Goal: Task Accomplishment & Management: Manage account settings

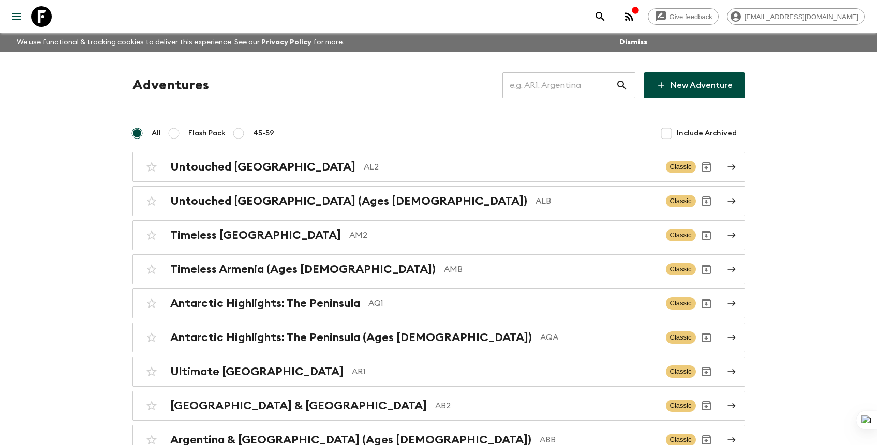
click at [553, 89] on input "text" at bounding box center [558, 85] width 113 height 29
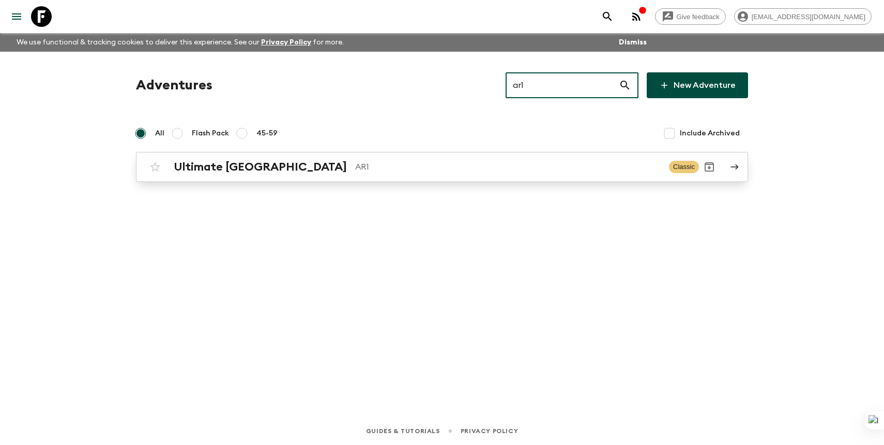
type input "ar1"
click at [558, 160] on div "Ultimate Argentina AR1" at bounding box center [417, 166] width 487 height 13
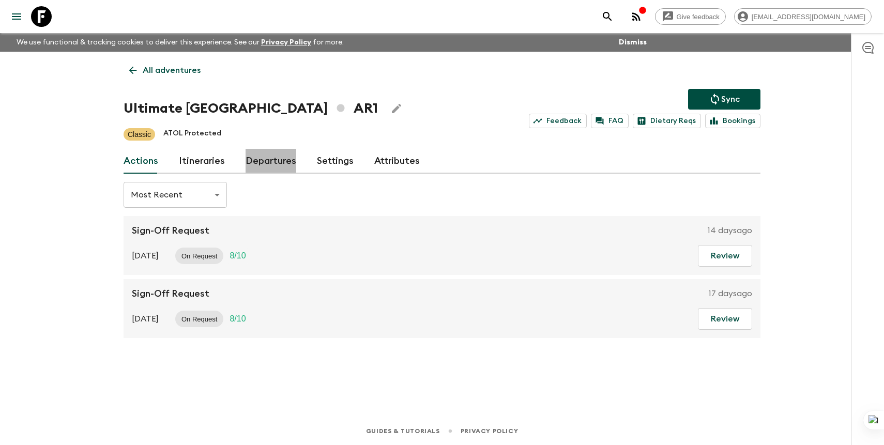
click at [267, 165] on link "Departures" at bounding box center [271, 161] width 51 height 25
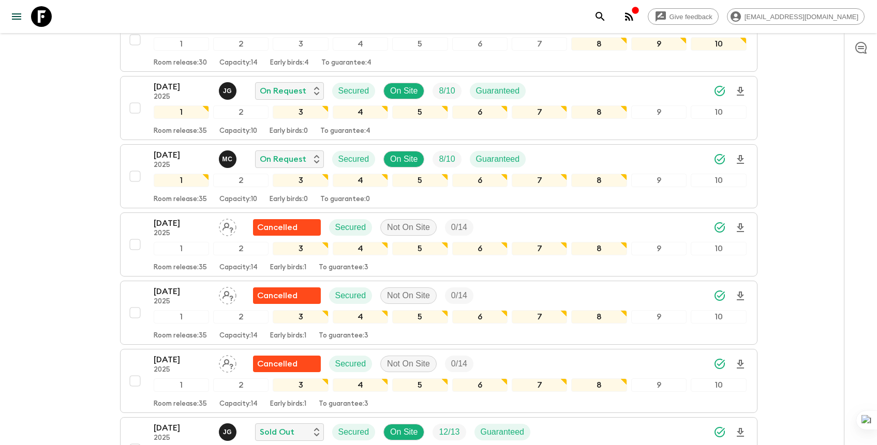
scroll to position [378, 0]
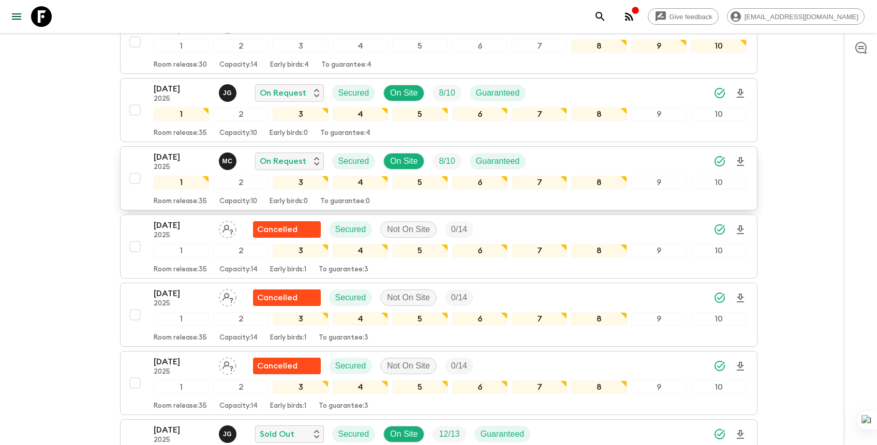
click at [203, 162] on p "[DATE]" at bounding box center [182, 157] width 57 height 12
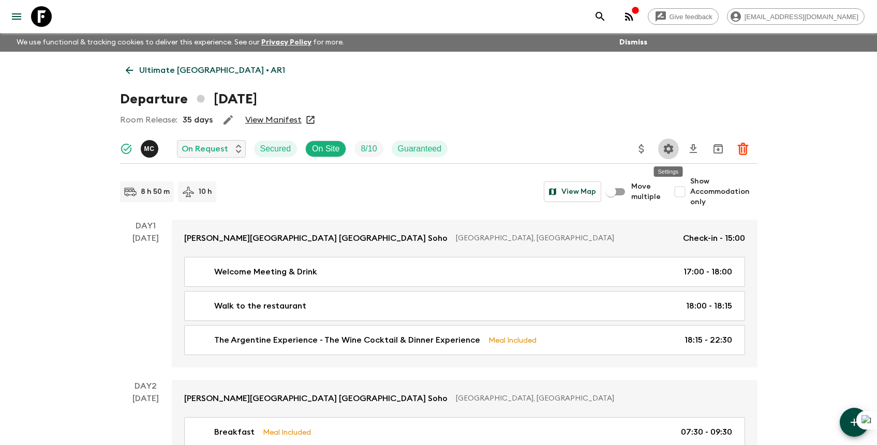
click at [664, 148] on icon "Settings" at bounding box center [668, 149] width 12 height 12
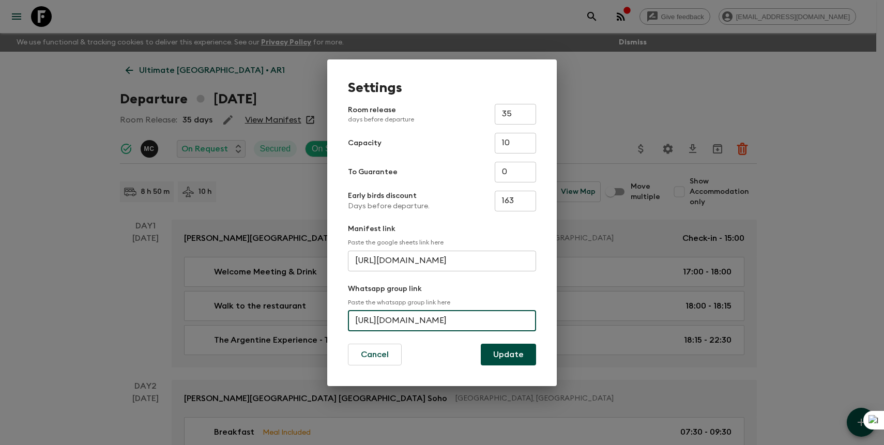
click at [402, 316] on input "[URL][DOMAIN_NAME]" at bounding box center [442, 321] width 188 height 21
paste input "F1BayWeOe6sF8uAwa76AnM"
type input "[URL][DOMAIN_NAME]"
click at [507, 351] on button "Update" at bounding box center [508, 355] width 55 height 22
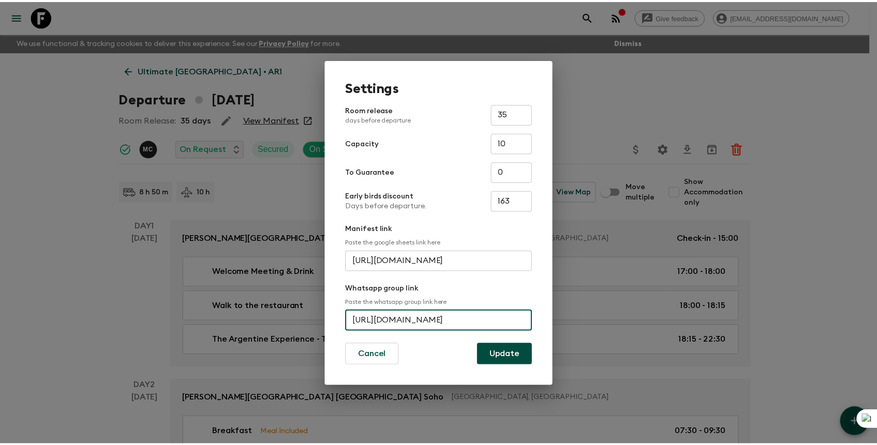
scroll to position [0, 0]
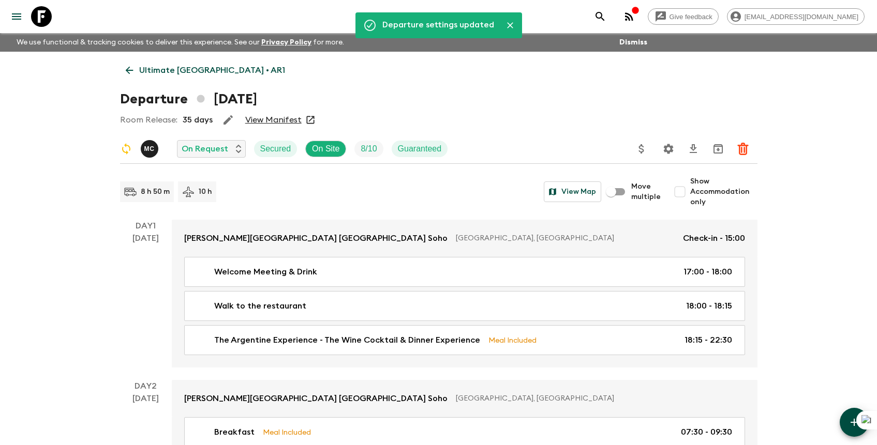
click at [604, 12] on icon "search adventures" at bounding box center [599, 16] width 9 height 9
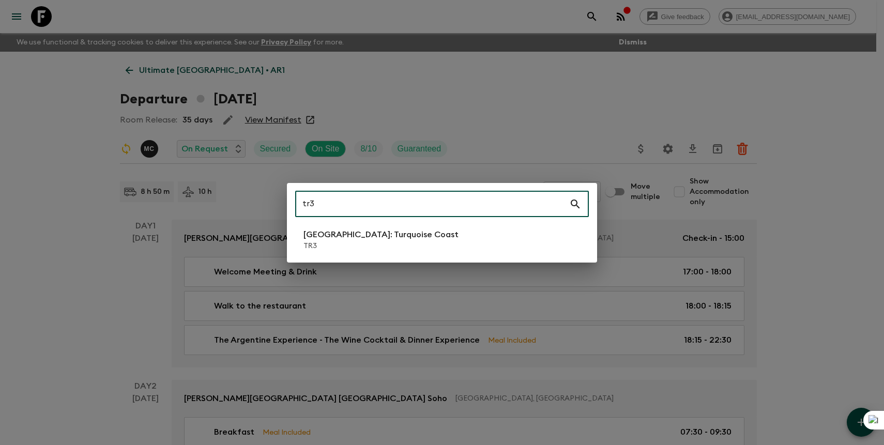
type input "tr3"
click at [365, 242] on p "TR3" at bounding box center [381, 246] width 155 height 10
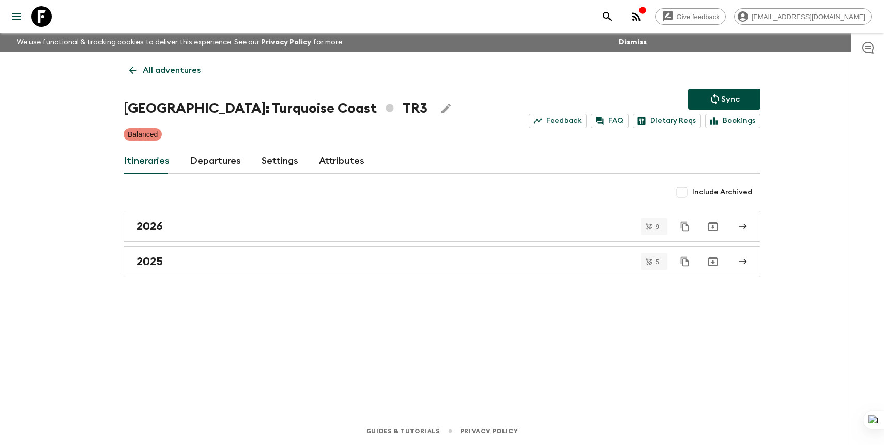
click at [212, 163] on link "Departures" at bounding box center [215, 161] width 51 height 25
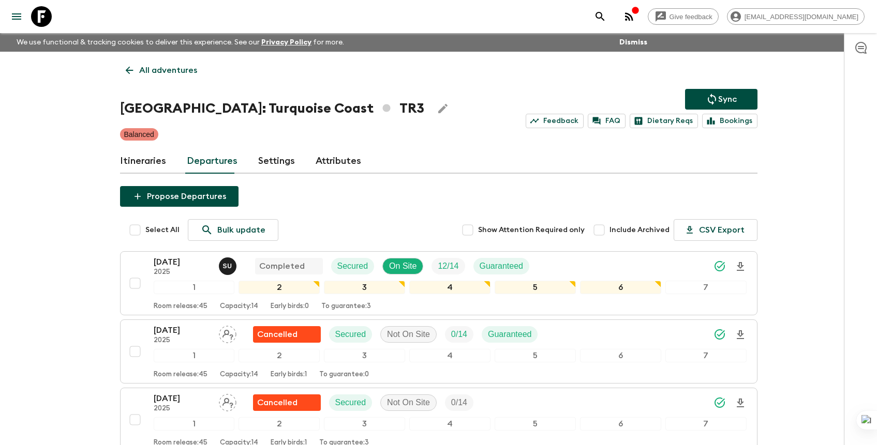
scroll to position [312, 0]
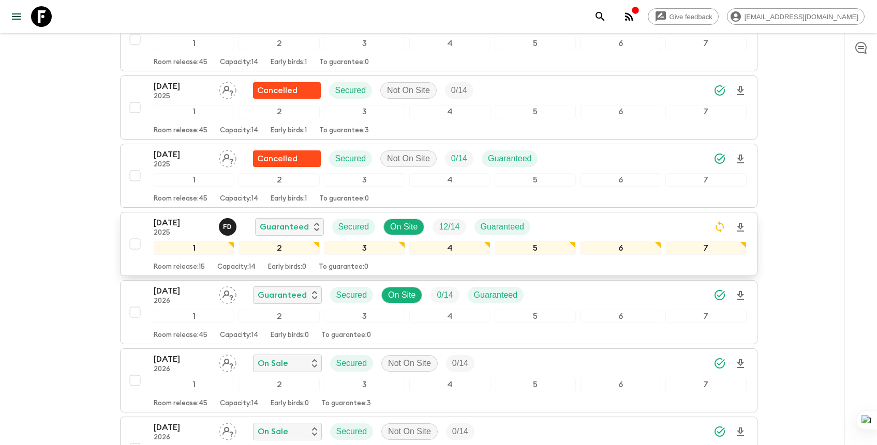
click at [583, 222] on div "[DATE] 2025 F D Guaranteed Secured On Site 12 / 14 Guaranteed" at bounding box center [450, 227] width 593 height 21
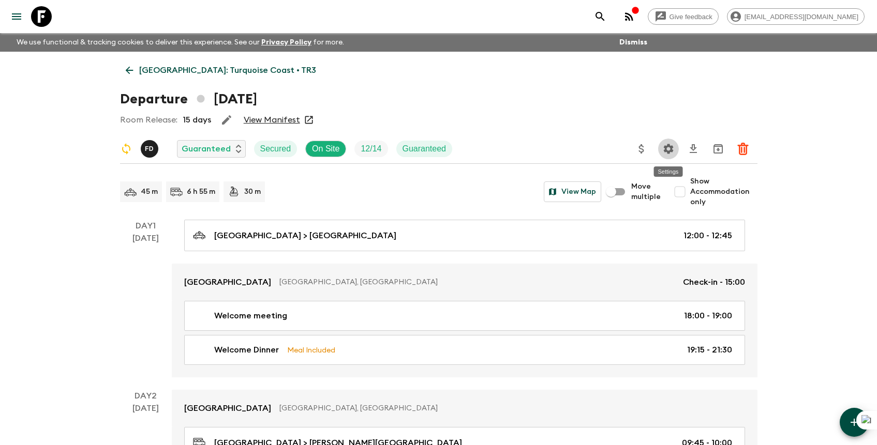
click at [671, 145] on icon "Settings" at bounding box center [668, 149] width 10 height 10
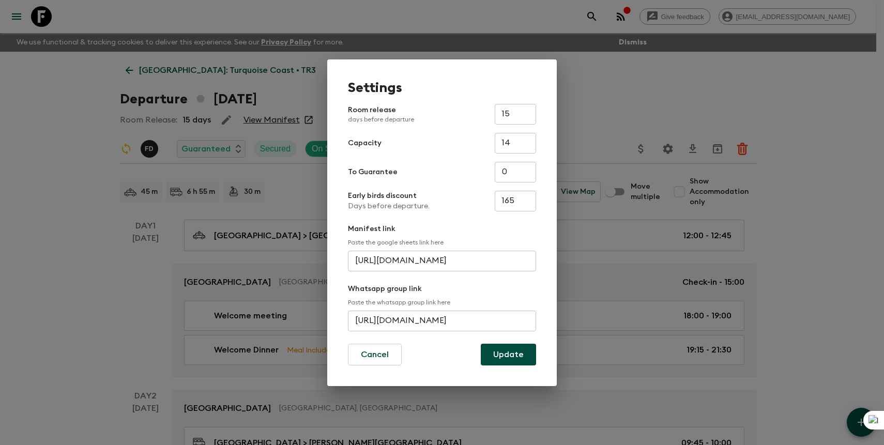
click at [397, 324] on input "[URL][DOMAIN_NAME]" at bounding box center [442, 321] width 188 height 21
paste input "Dj2FNJPWW6CBUUYCk7INae"
type input "[URL][DOMAIN_NAME]"
click at [508, 355] on button "Update" at bounding box center [508, 355] width 55 height 22
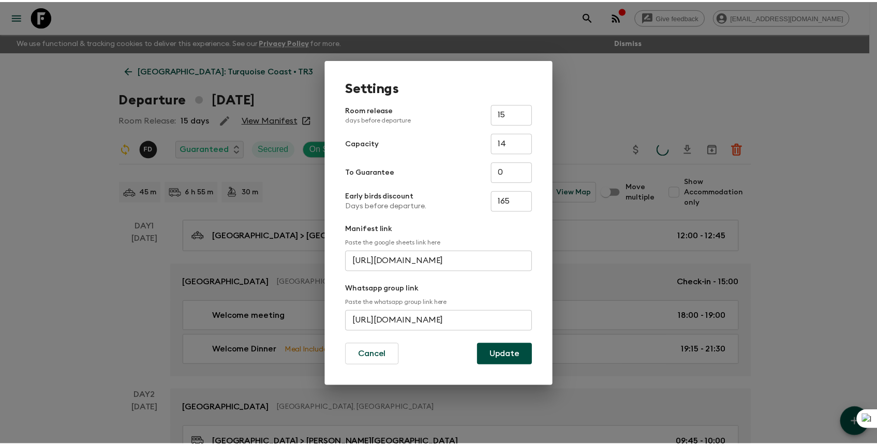
scroll to position [0, 0]
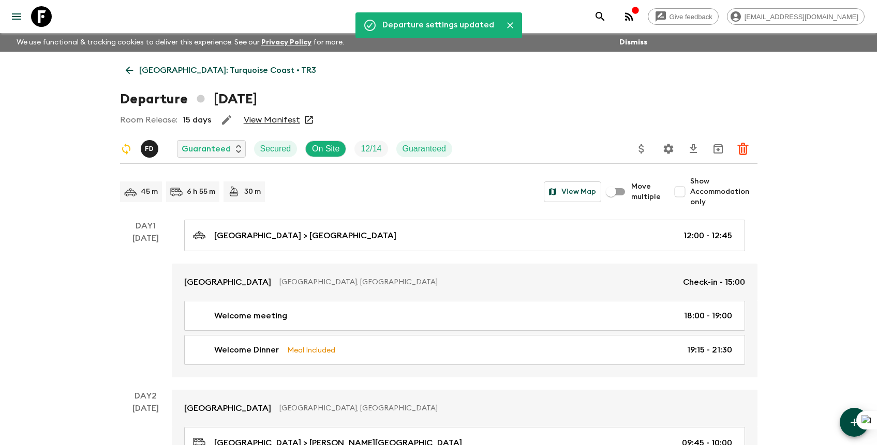
click at [606, 18] on icon "search adventures" at bounding box center [600, 16] width 12 height 12
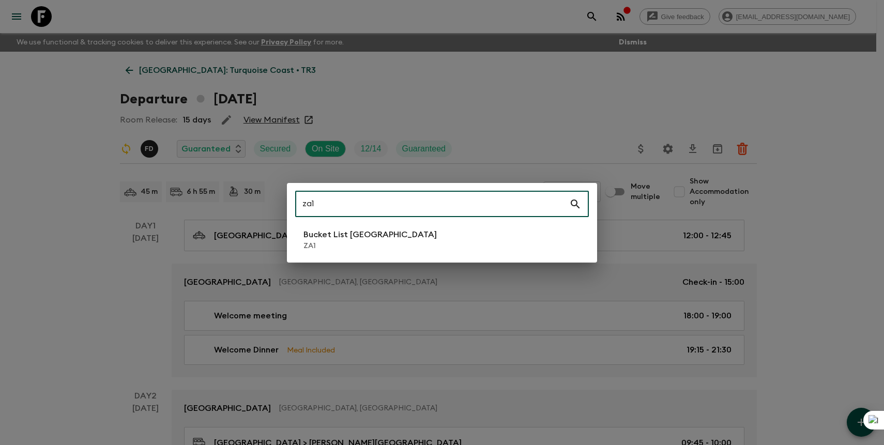
type input "za1"
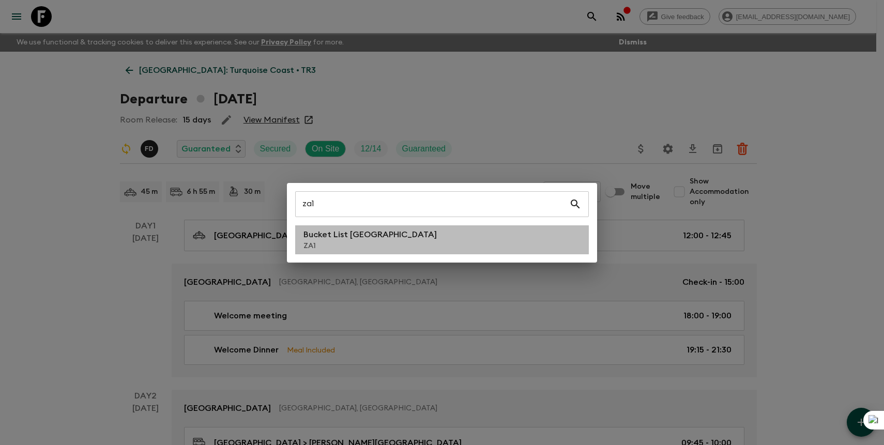
click at [367, 229] on p "Bucket List [GEOGRAPHIC_DATA]" at bounding box center [370, 235] width 133 height 12
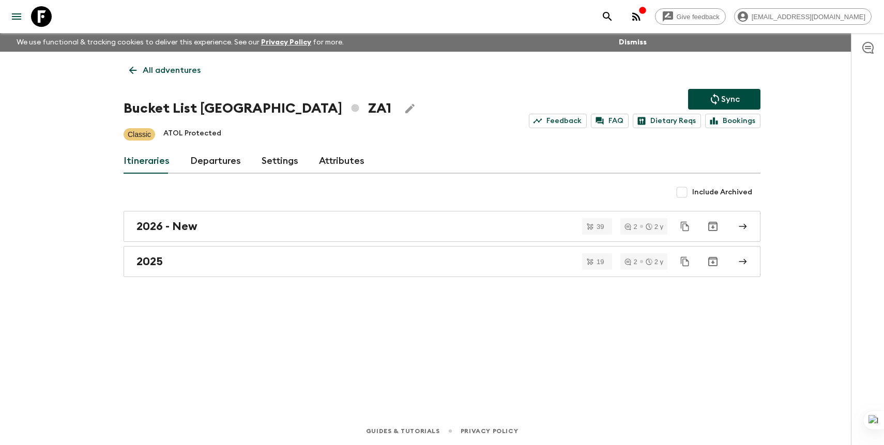
click at [220, 158] on link "Departures" at bounding box center [215, 161] width 51 height 25
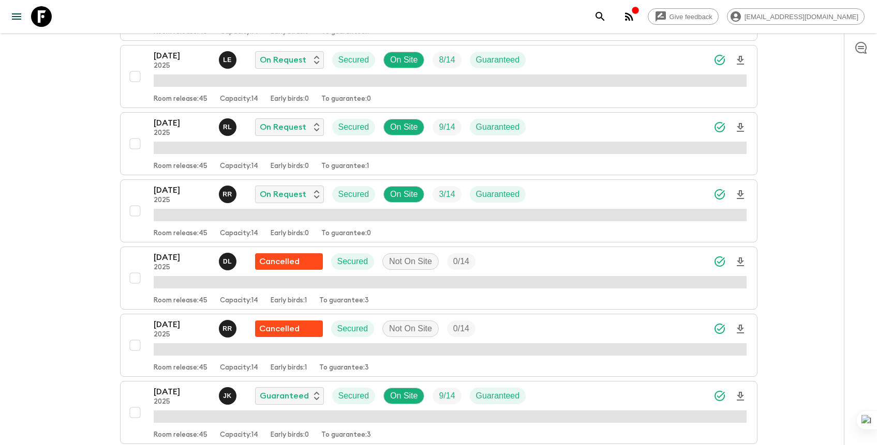
scroll to position [480, 0]
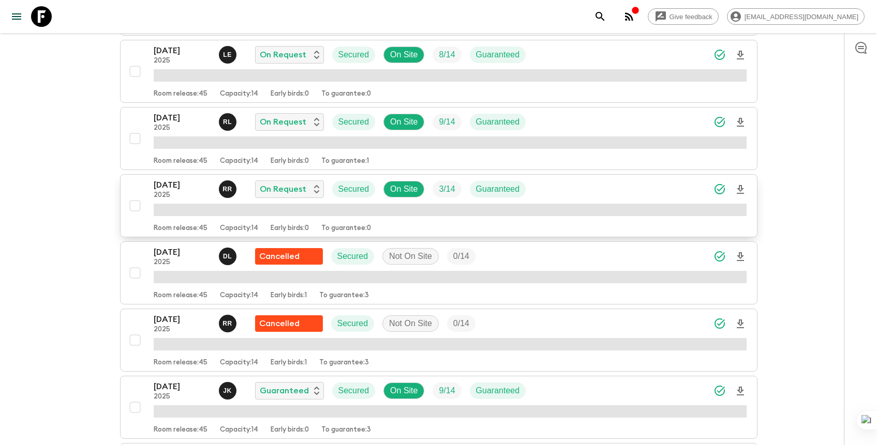
click at [586, 184] on div "[DATE] 2025 R R On Request Secured On Site 3 / 14 Guaranteed" at bounding box center [450, 189] width 593 height 21
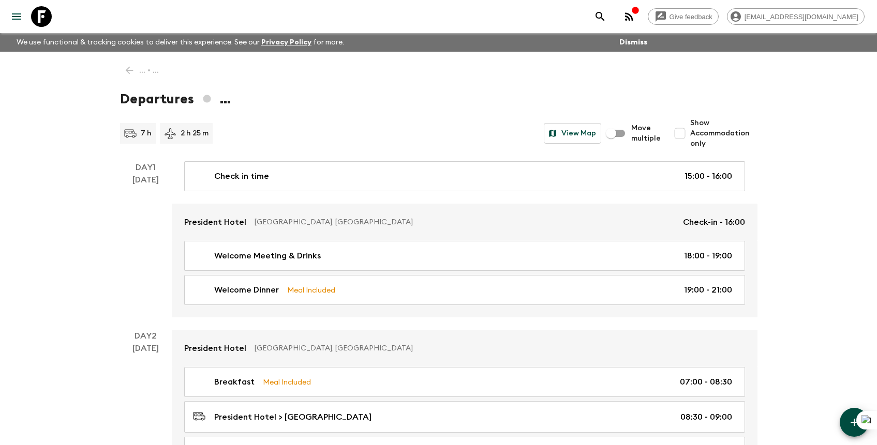
click at [225, 101] on h1 "Departures ..." at bounding box center [438, 99] width 637 height 21
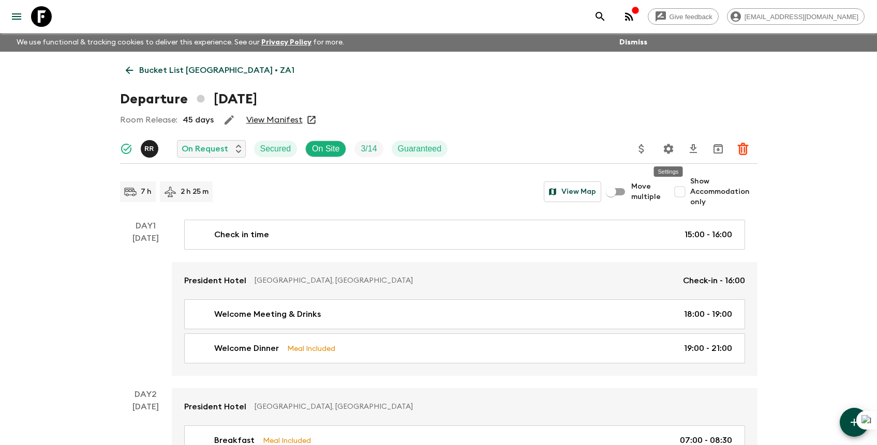
click at [670, 148] on icon "Settings" at bounding box center [668, 149] width 10 height 10
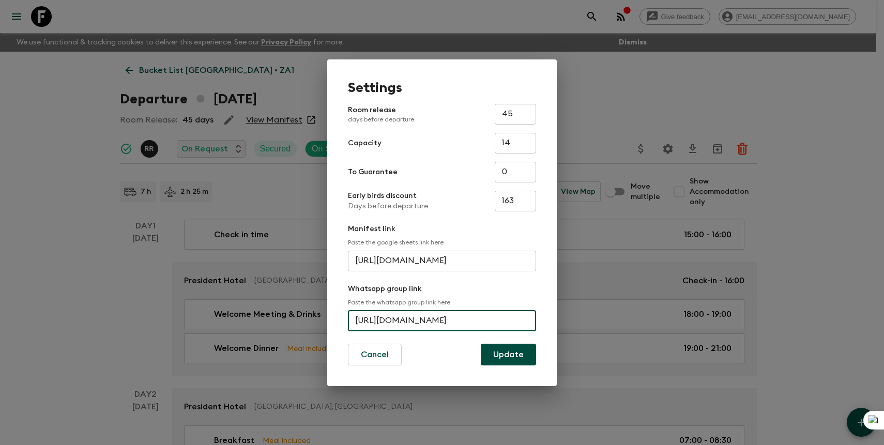
click at [385, 317] on input "[URL][DOMAIN_NAME]" at bounding box center [442, 321] width 188 height 21
paste input "DELIj0Y97djJCdyQOjb1Gv"
type input "[URL][DOMAIN_NAME]"
click at [505, 352] on button "Update" at bounding box center [508, 355] width 55 height 22
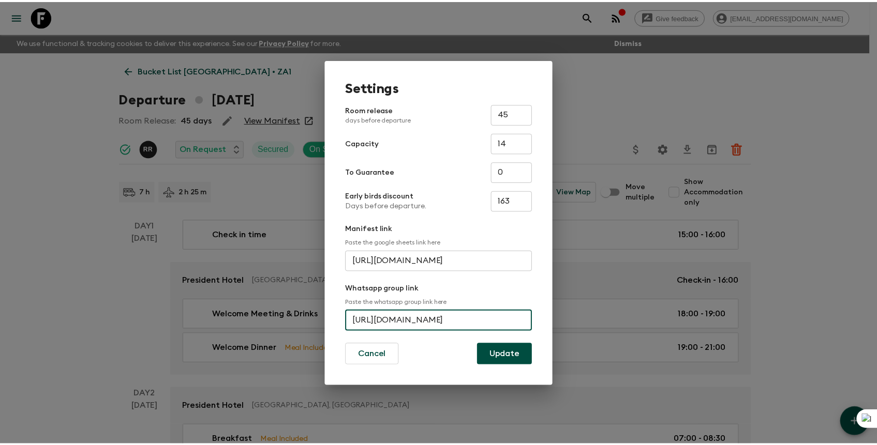
scroll to position [0, 0]
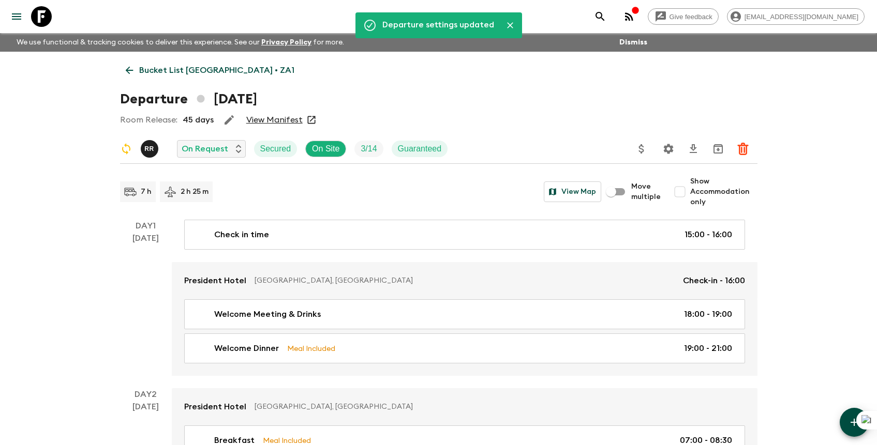
click at [610, 12] on button "search adventures" at bounding box center [600, 16] width 21 height 21
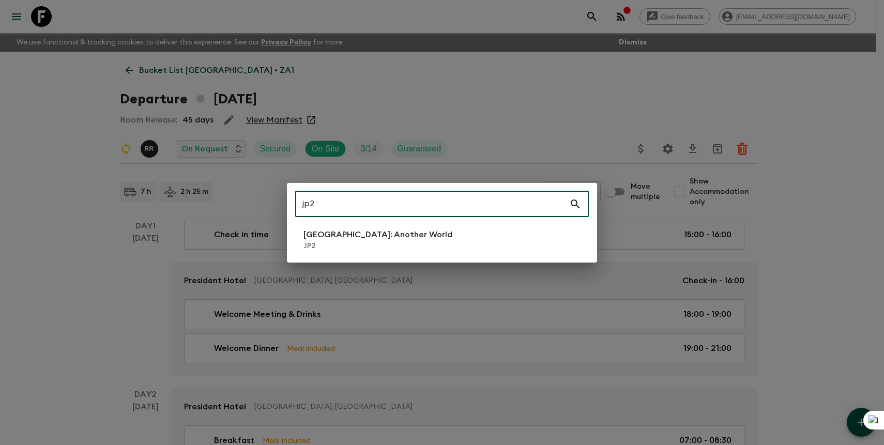
type input "jp2"
click at [475, 245] on li "[GEOGRAPHIC_DATA]: Another World JP2" at bounding box center [442, 239] width 294 height 29
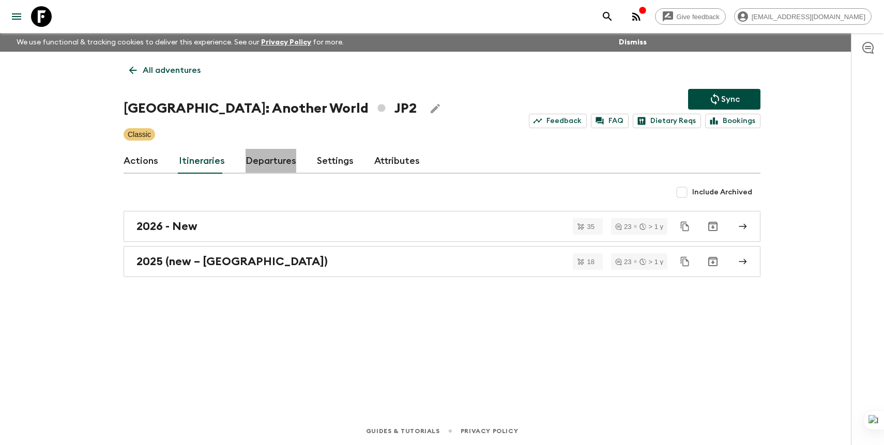
click at [275, 164] on link "Departures" at bounding box center [271, 161] width 51 height 25
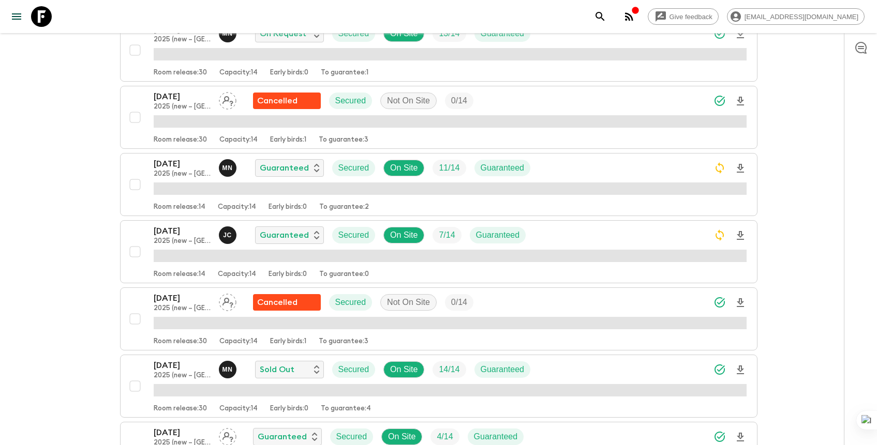
scroll to position [569, 0]
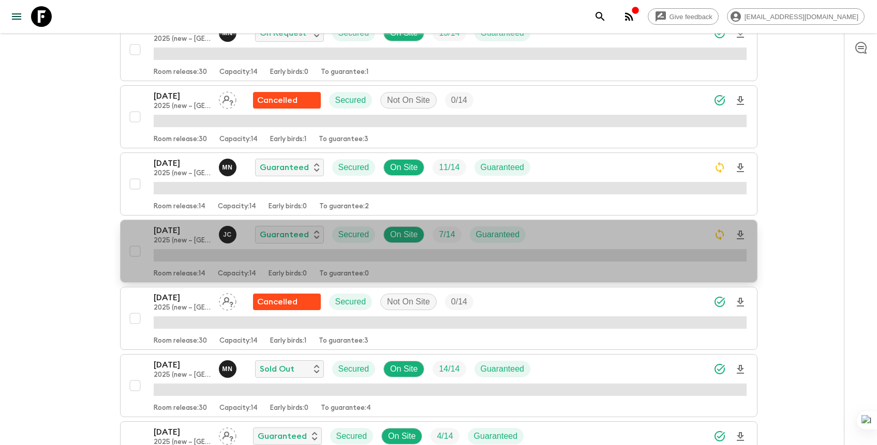
click at [188, 235] on p "[DATE]" at bounding box center [182, 230] width 57 height 12
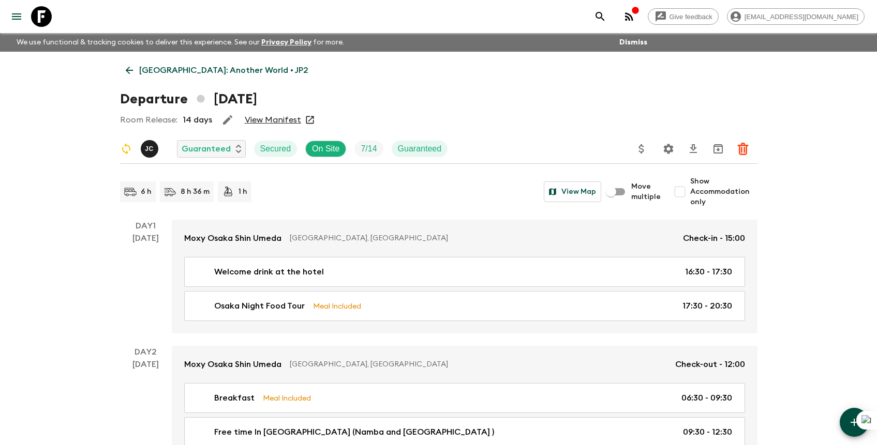
click at [667, 146] on icon "Settings" at bounding box center [668, 149] width 10 height 10
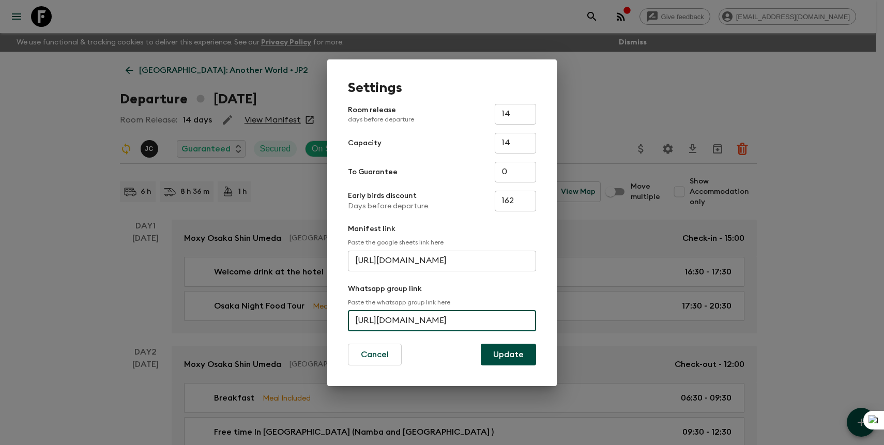
click at [421, 317] on input "[URL][DOMAIN_NAME]" at bounding box center [442, 321] width 188 height 21
paste input "C0ECVQZiUqk30yacGvufYi"
type input "[URL][DOMAIN_NAME]"
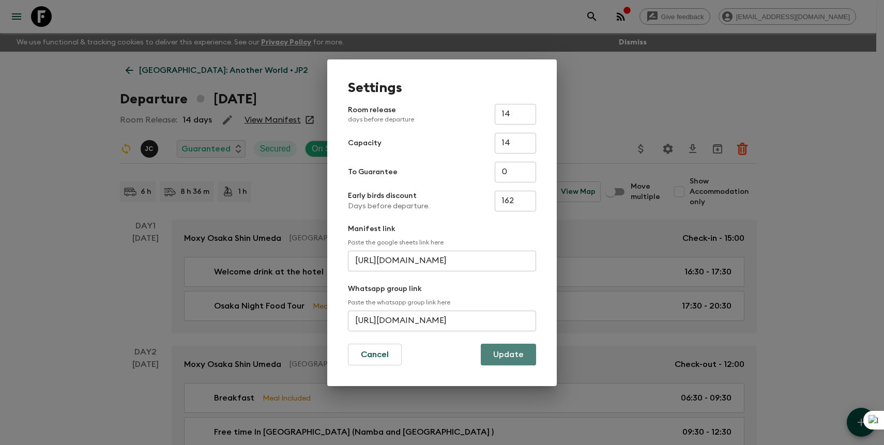
click at [496, 347] on button "Update" at bounding box center [508, 355] width 55 height 22
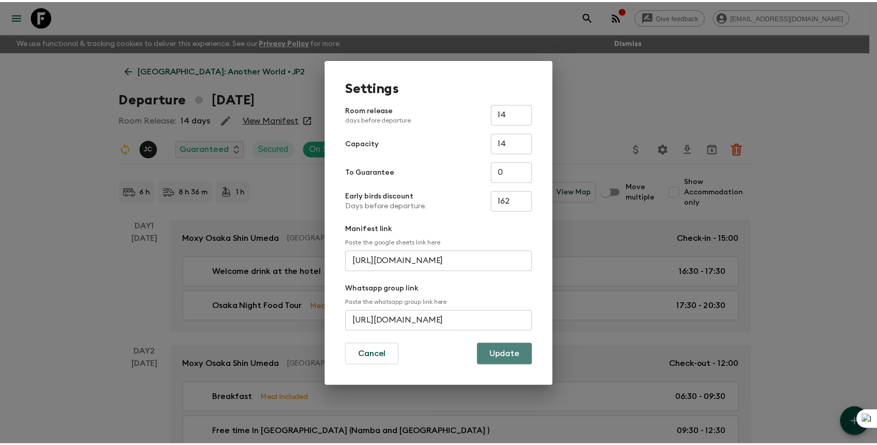
scroll to position [0, 0]
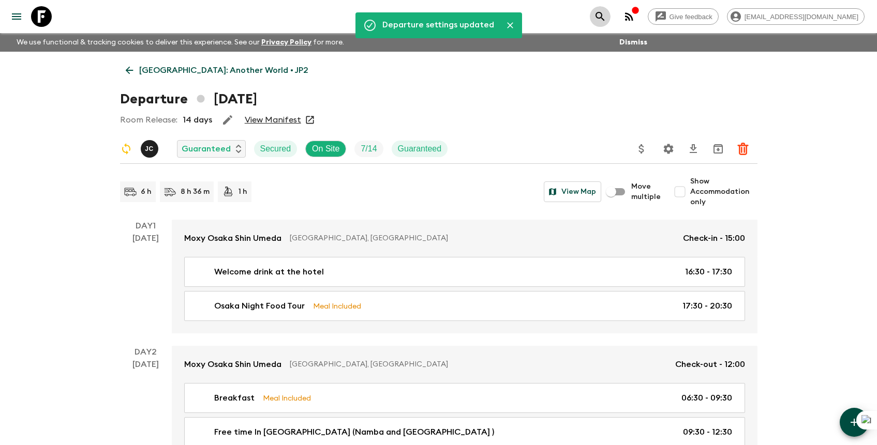
click at [604, 12] on icon "search adventures" at bounding box center [599, 16] width 9 height 9
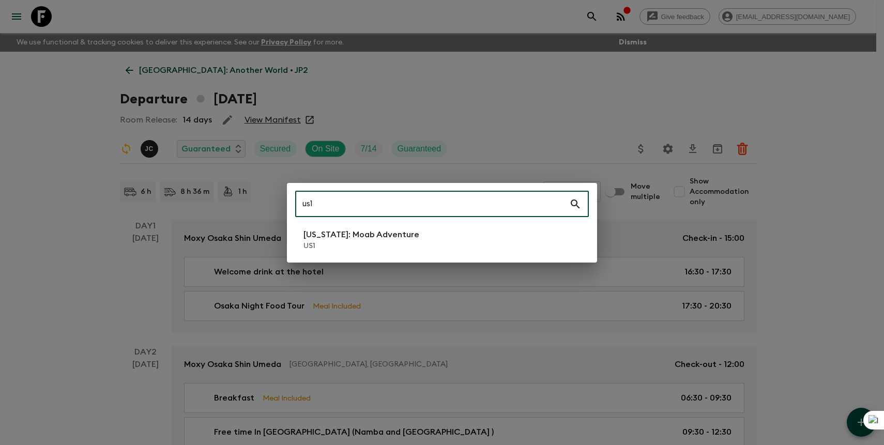
type input "us1"
click at [483, 229] on li "[US_STATE]: Moab Adventure US1" at bounding box center [442, 239] width 294 height 29
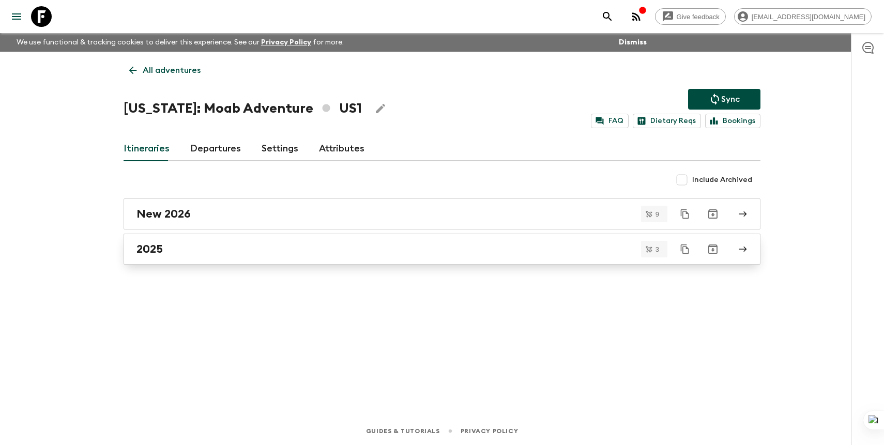
click at [281, 243] on div "2025" at bounding box center [433, 249] width 592 height 13
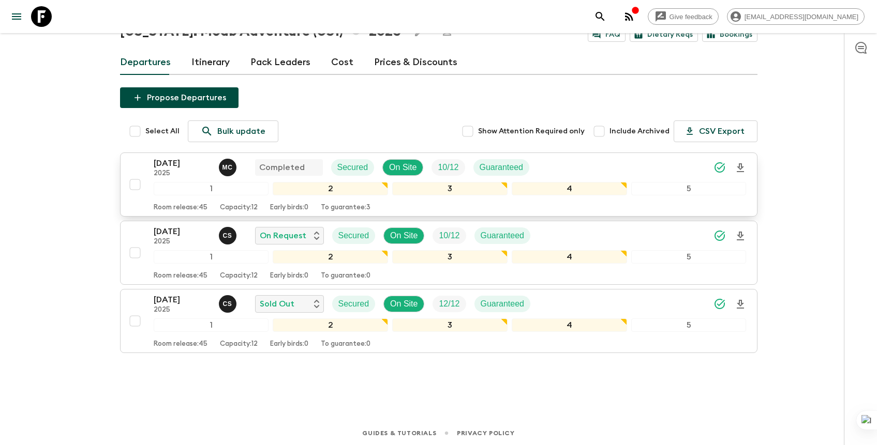
scroll to position [70, 0]
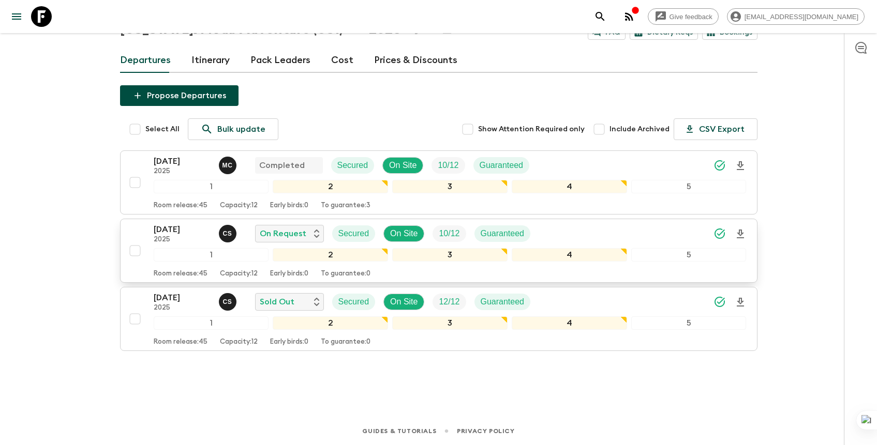
click at [173, 230] on p "[DATE]" at bounding box center [182, 229] width 57 height 12
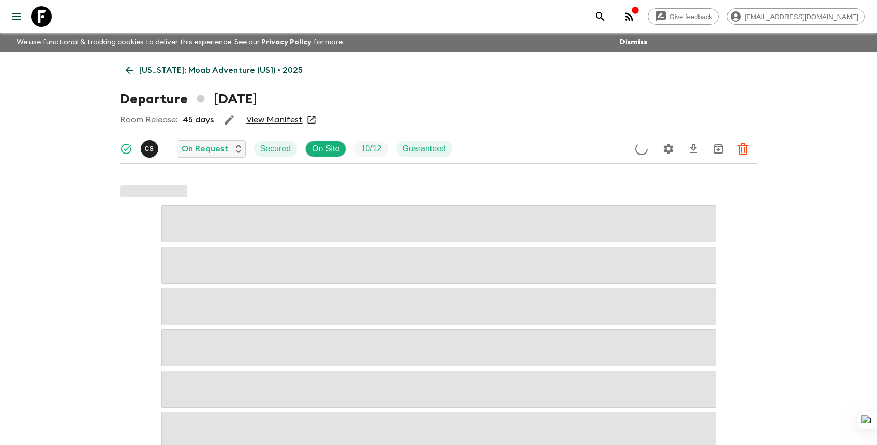
click at [671, 144] on icon "Settings" at bounding box center [668, 149] width 12 height 12
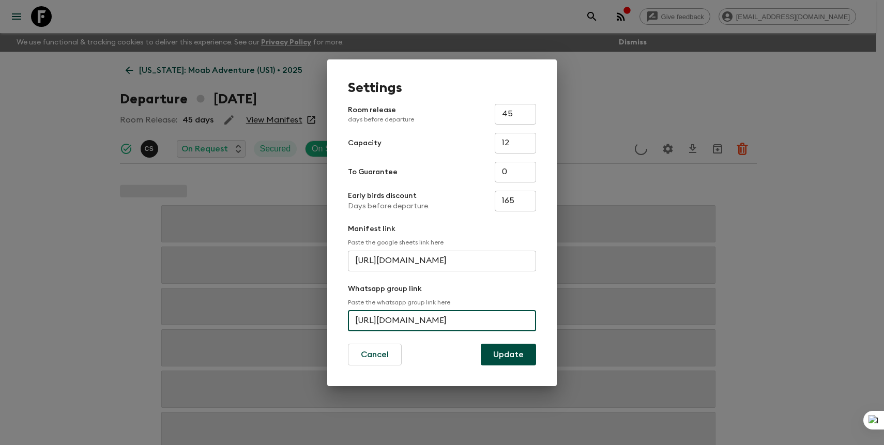
click at [420, 312] on input "[URL][DOMAIN_NAME]" at bounding box center [442, 321] width 188 height 21
paste input "LjLXlWhjFxQ1ykOgv0bYT4"
type input "[URL][DOMAIN_NAME]"
click at [513, 360] on button "Update" at bounding box center [508, 355] width 55 height 22
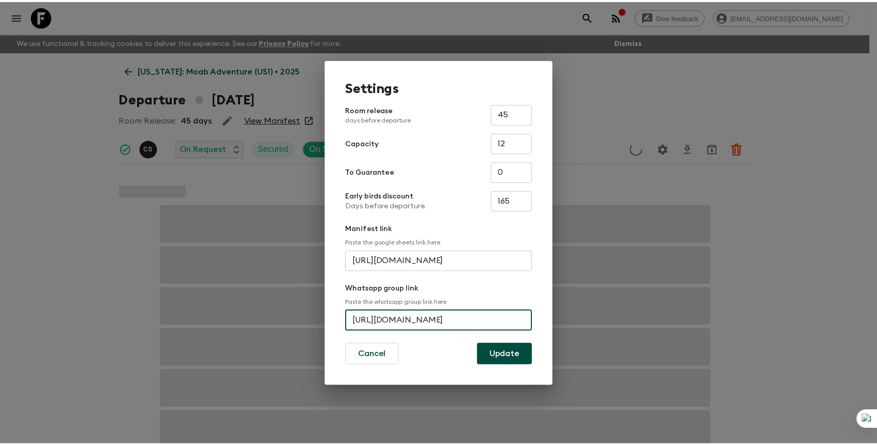
scroll to position [0, 0]
